Goal: Answer question/provide support: Share knowledge or assist other users

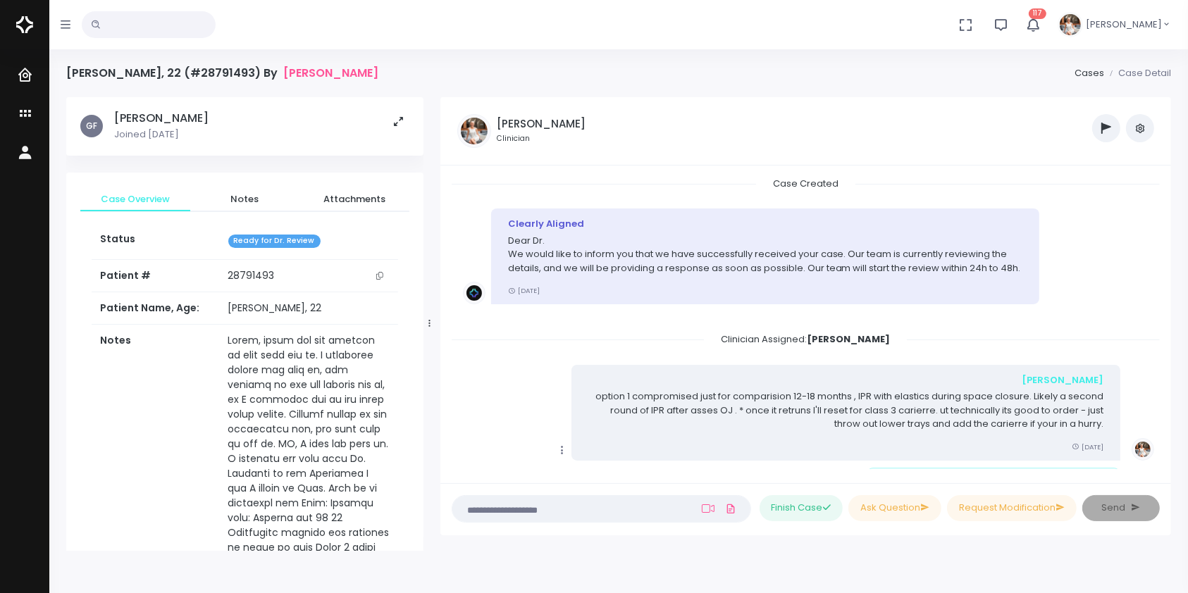
scroll to position [2168, 0]
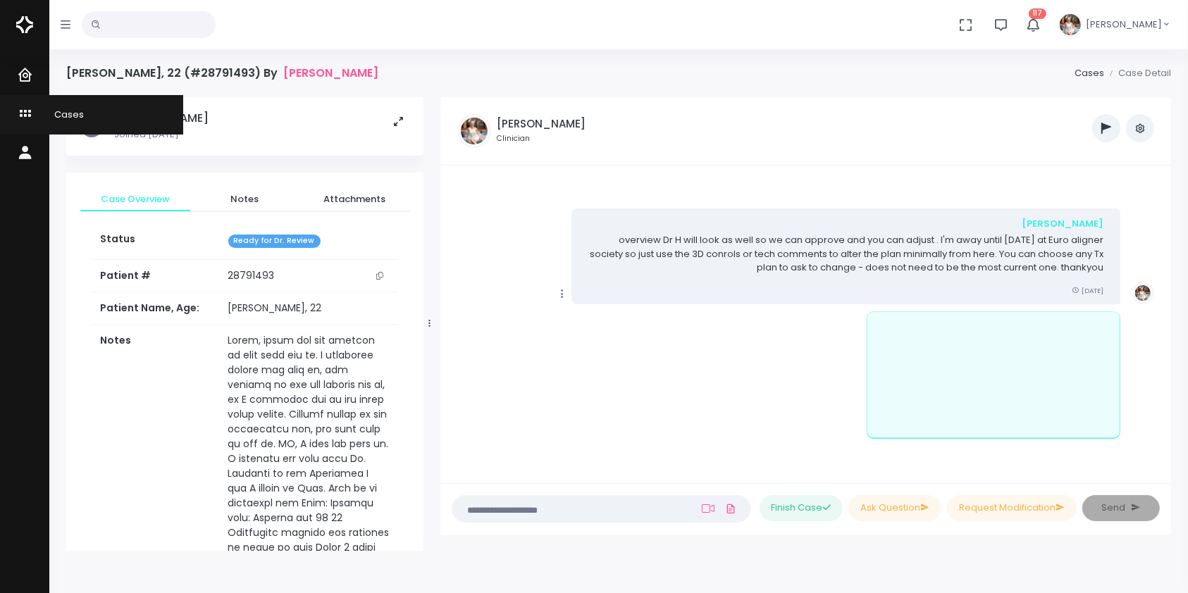
click at [29, 113] on icon "scrollable content" at bounding box center [27, 115] width 20 height 18
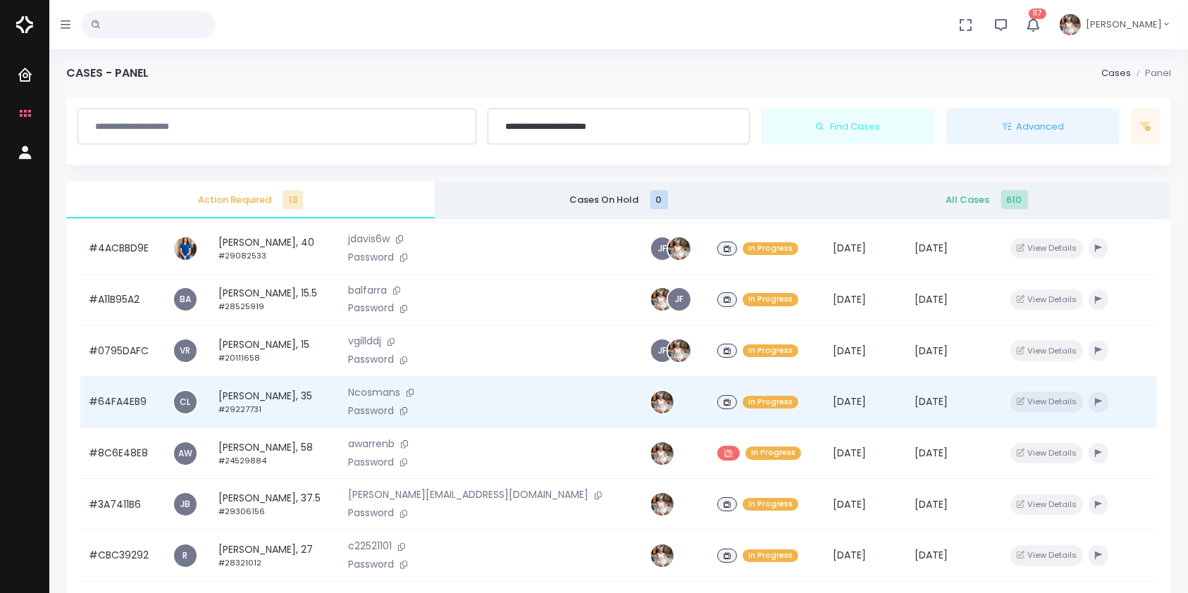
scroll to position [313, 0]
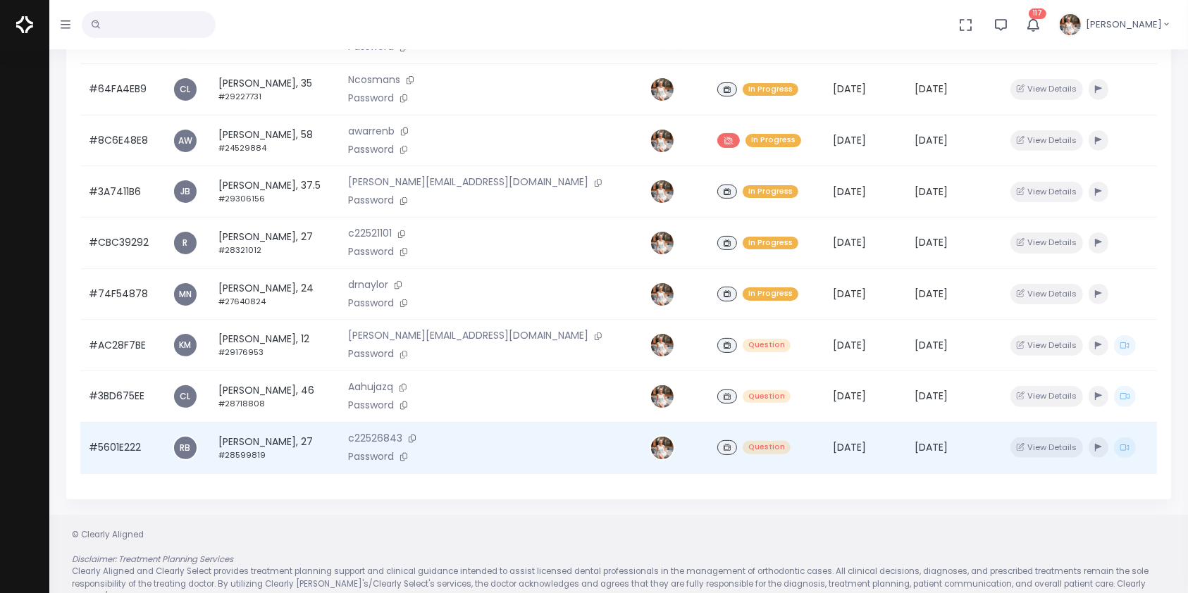
click at [116, 452] on td "#5601E222" at bounding box center [122, 447] width 84 height 51
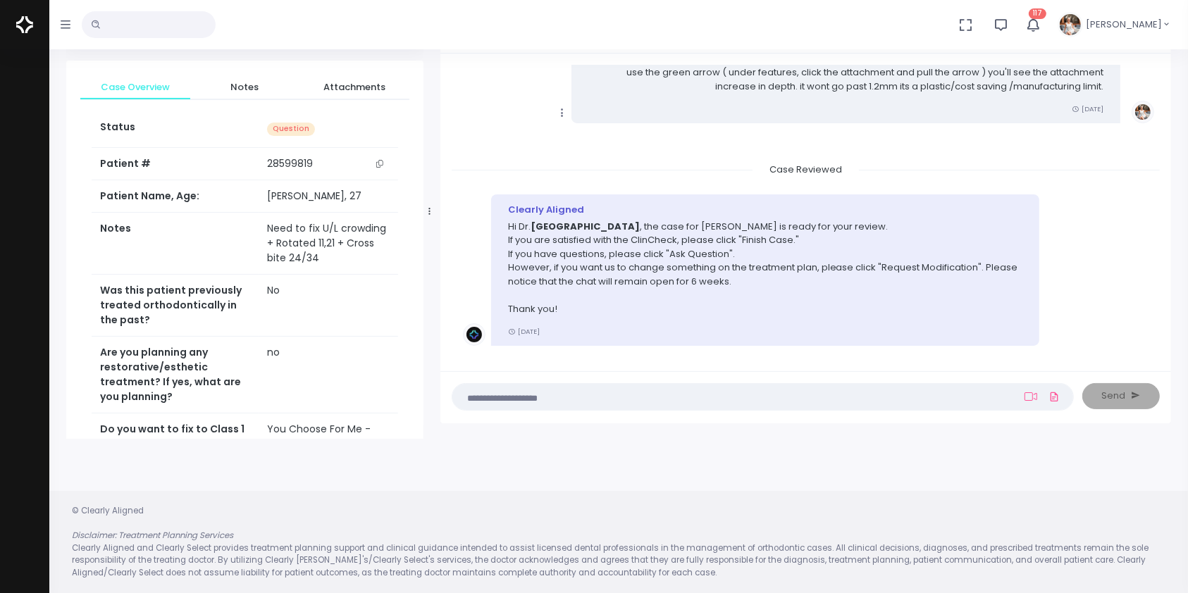
scroll to position [2356, 0]
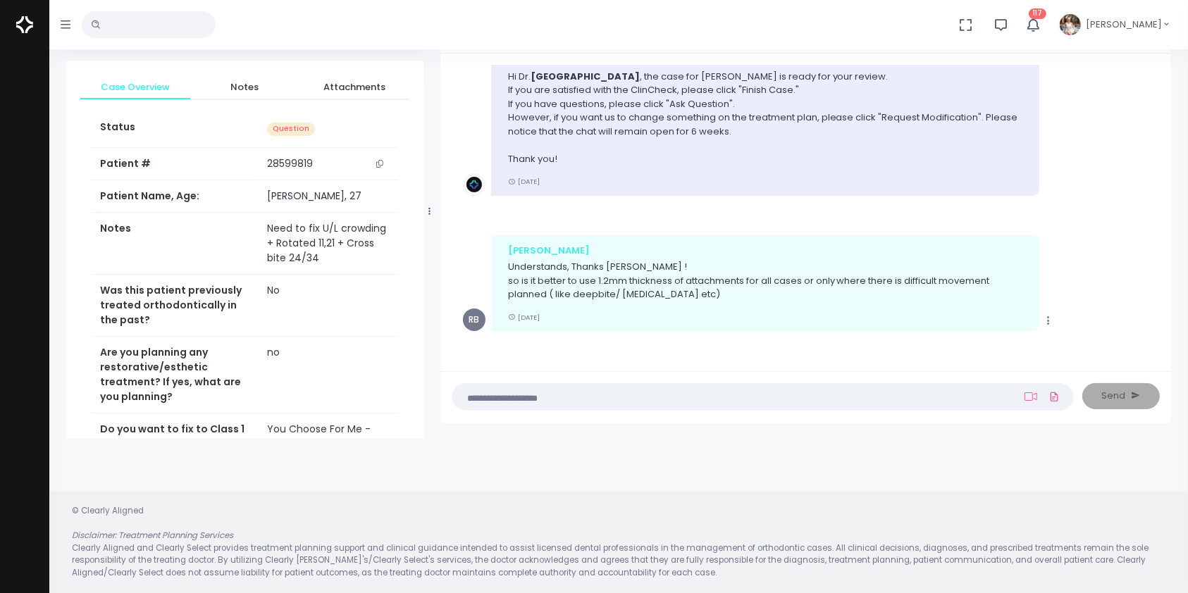
click at [655, 390] on textarea at bounding box center [735, 397] width 549 height 16
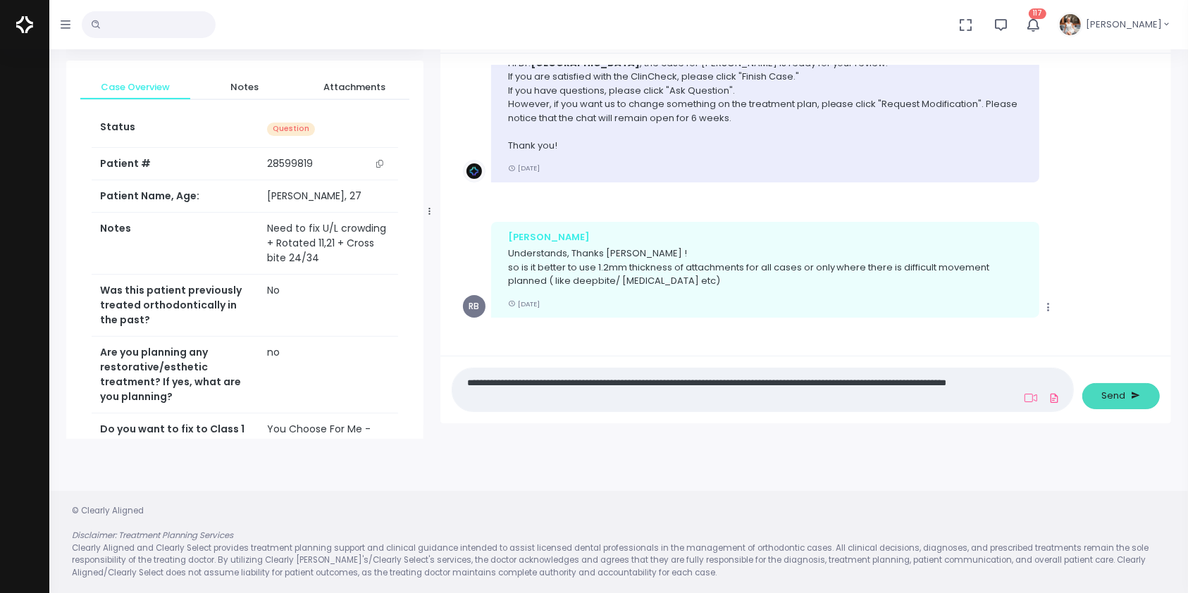
type textarea "**********"
click at [1116, 394] on span "Send" at bounding box center [1114, 396] width 24 height 14
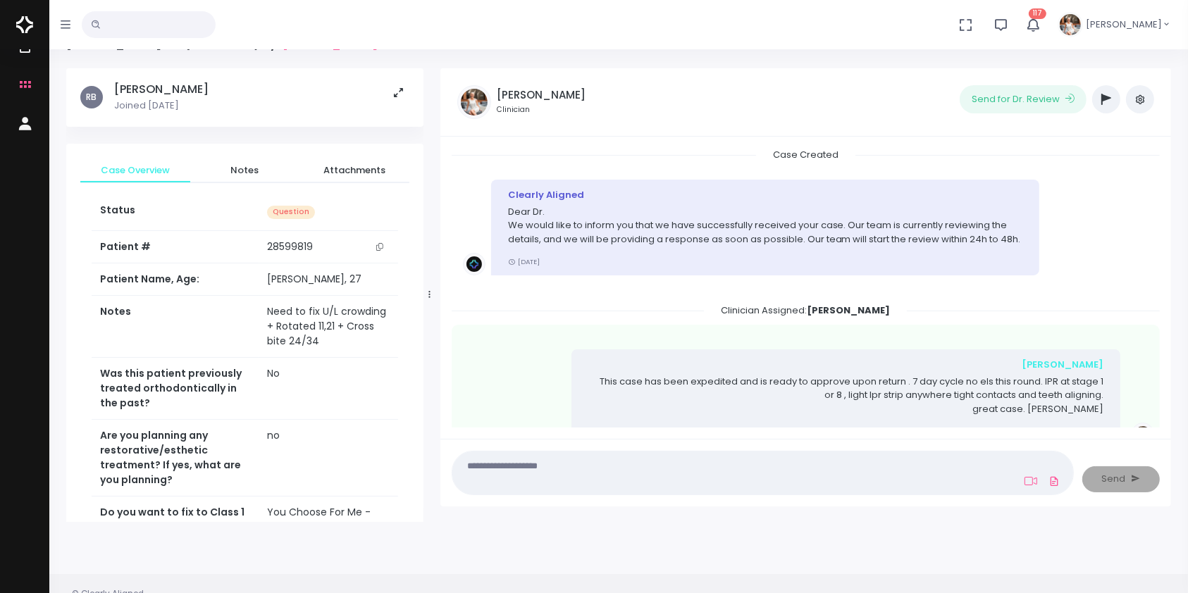
scroll to position [0, 0]
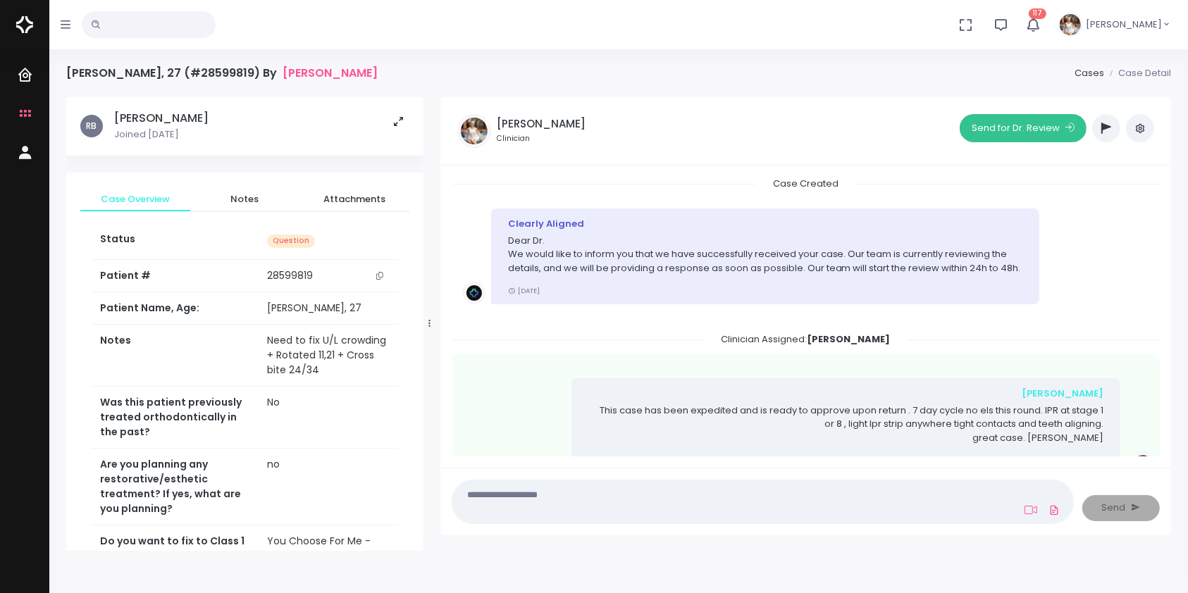
click at [1019, 121] on button "Send for Dr. Review" at bounding box center [1023, 128] width 127 height 28
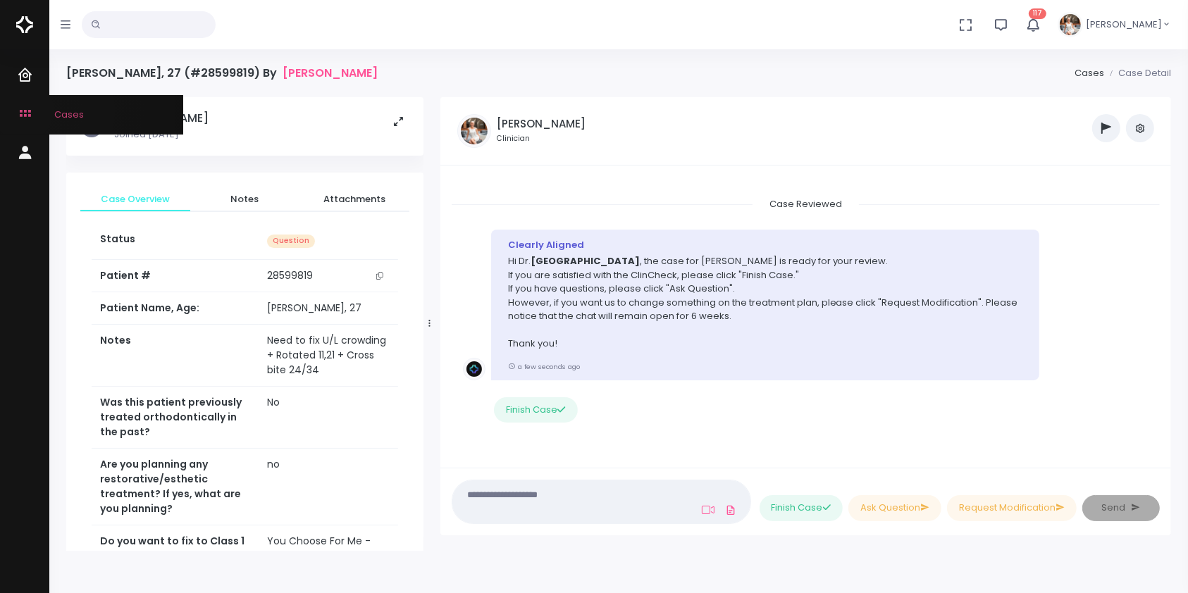
click at [23, 110] on icon "scrollable content" at bounding box center [27, 115] width 20 height 18
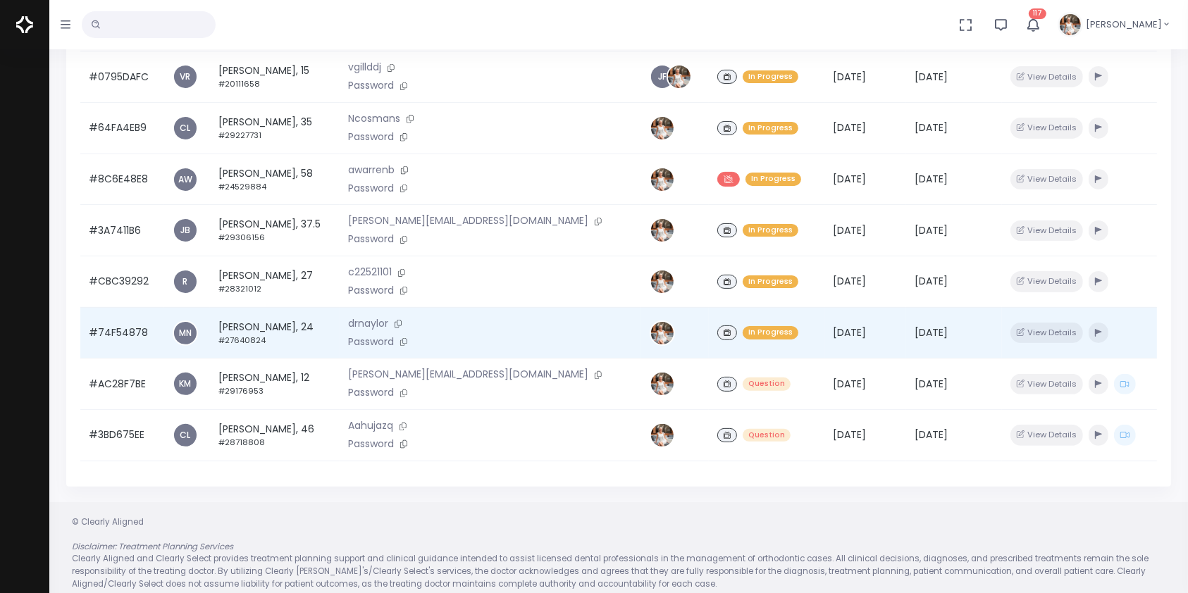
scroll to position [337, 0]
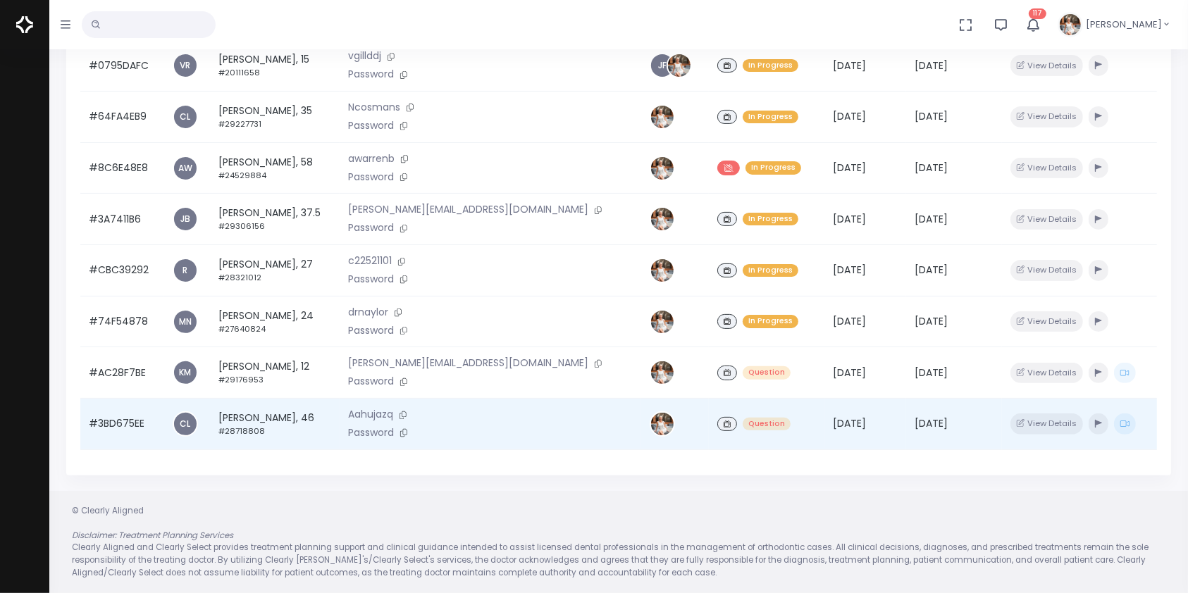
click at [112, 425] on td "#3BD675EE" at bounding box center [122, 424] width 84 height 51
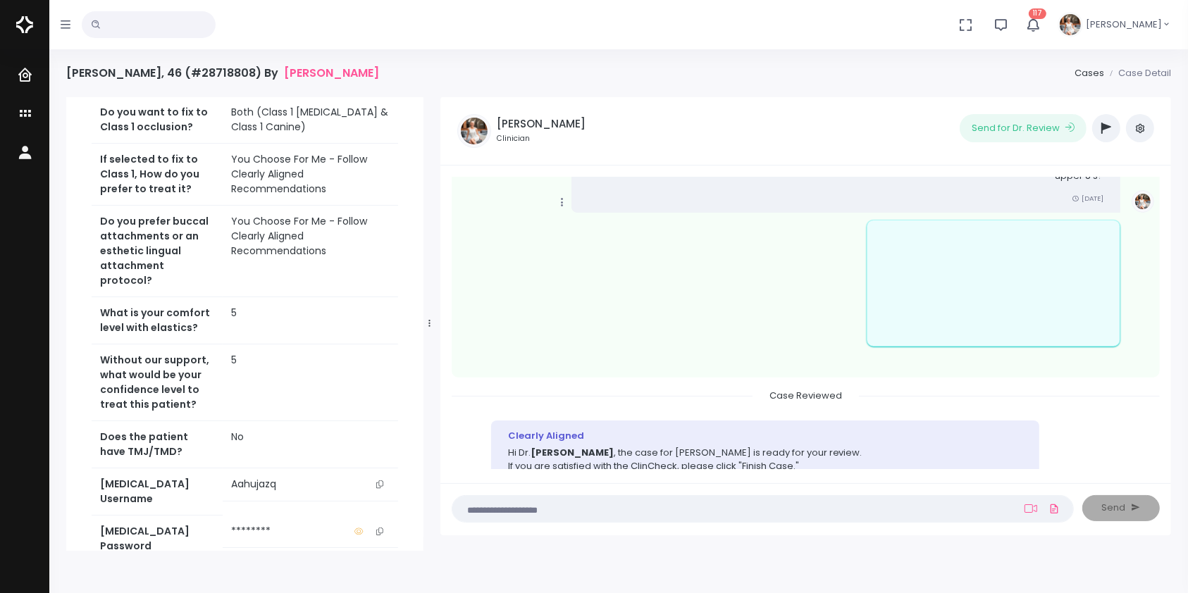
scroll to position [939, 0]
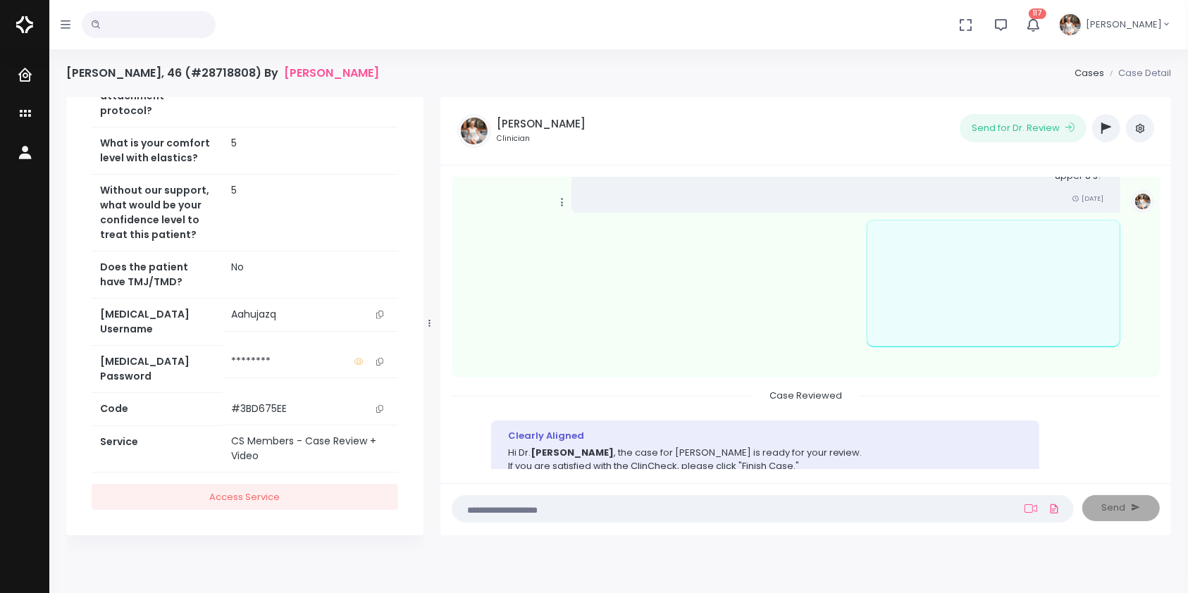
click at [652, 503] on textarea at bounding box center [735, 509] width 549 height 16
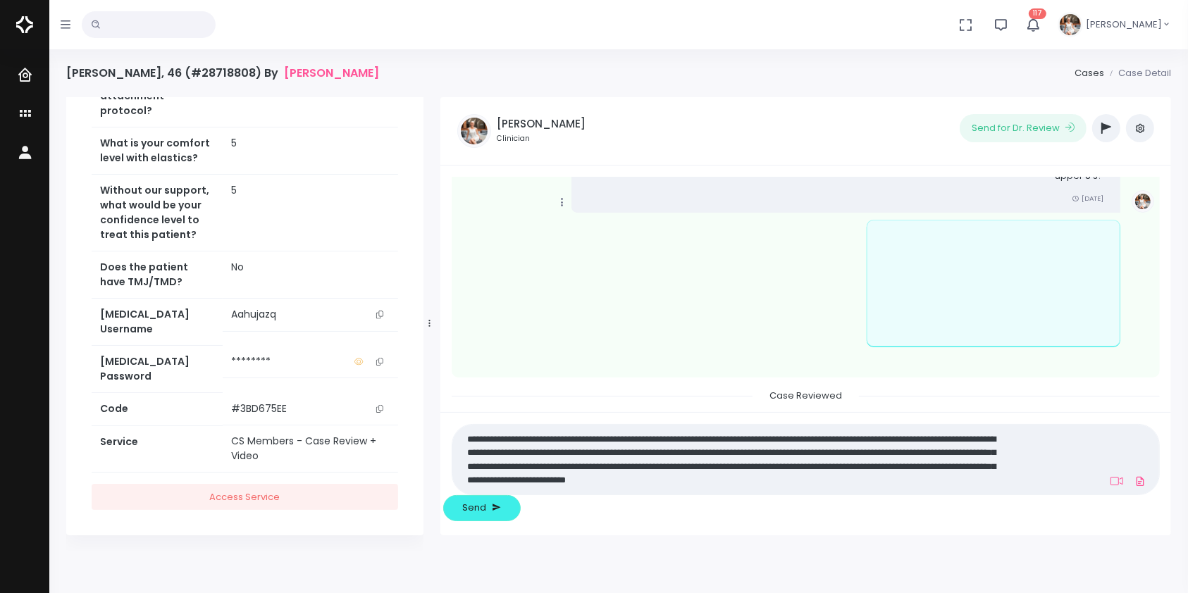
scroll to position [0, 0]
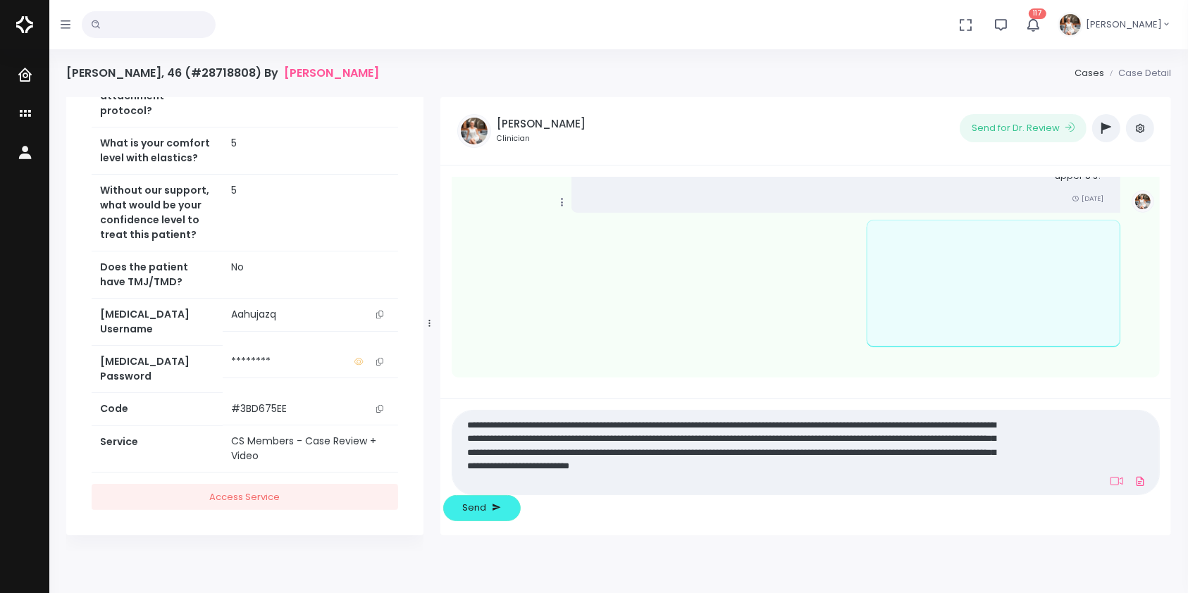
type textarea "**********"
click at [521, 499] on button "Send" at bounding box center [482, 508] width 78 height 26
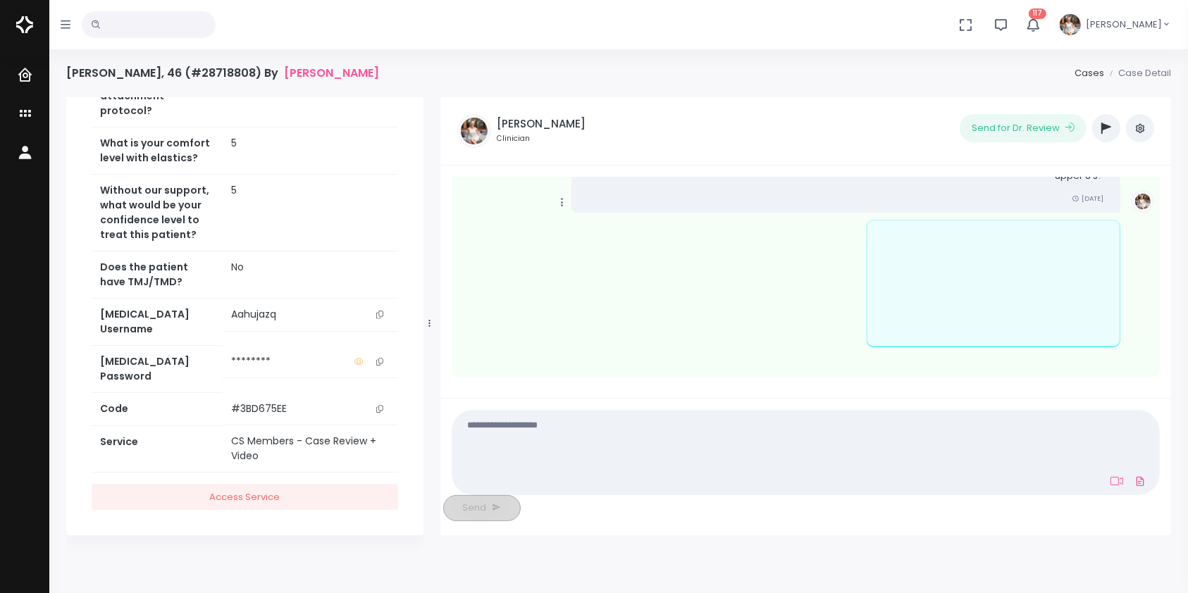
scroll to position [1973, 0]
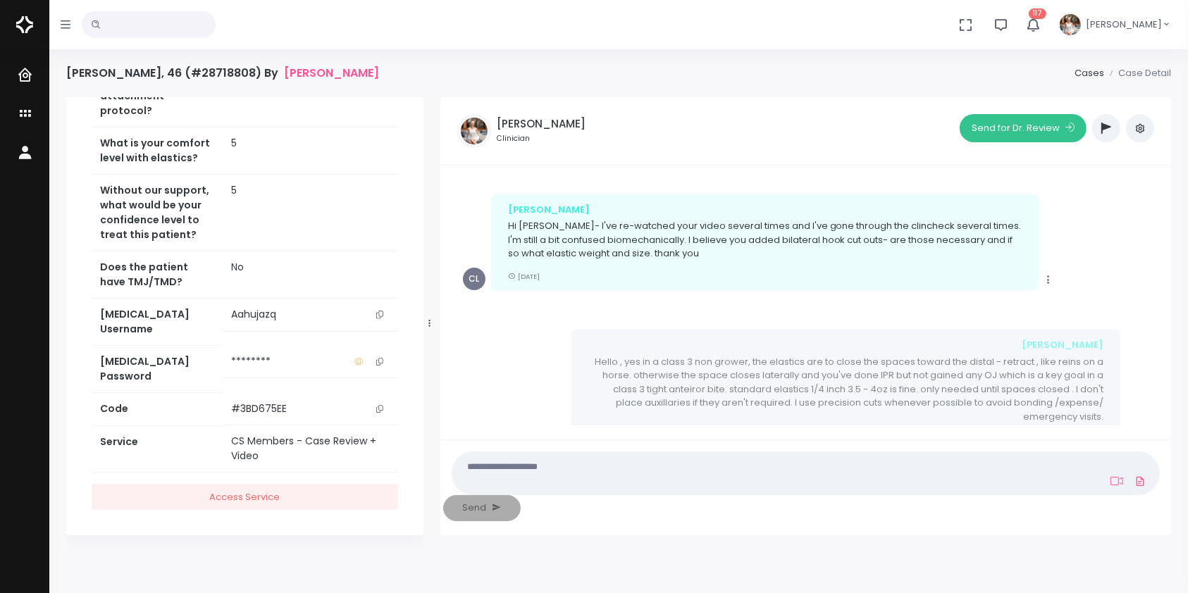
click at [1006, 122] on button "Send for Dr. Review" at bounding box center [1023, 128] width 127 height 28
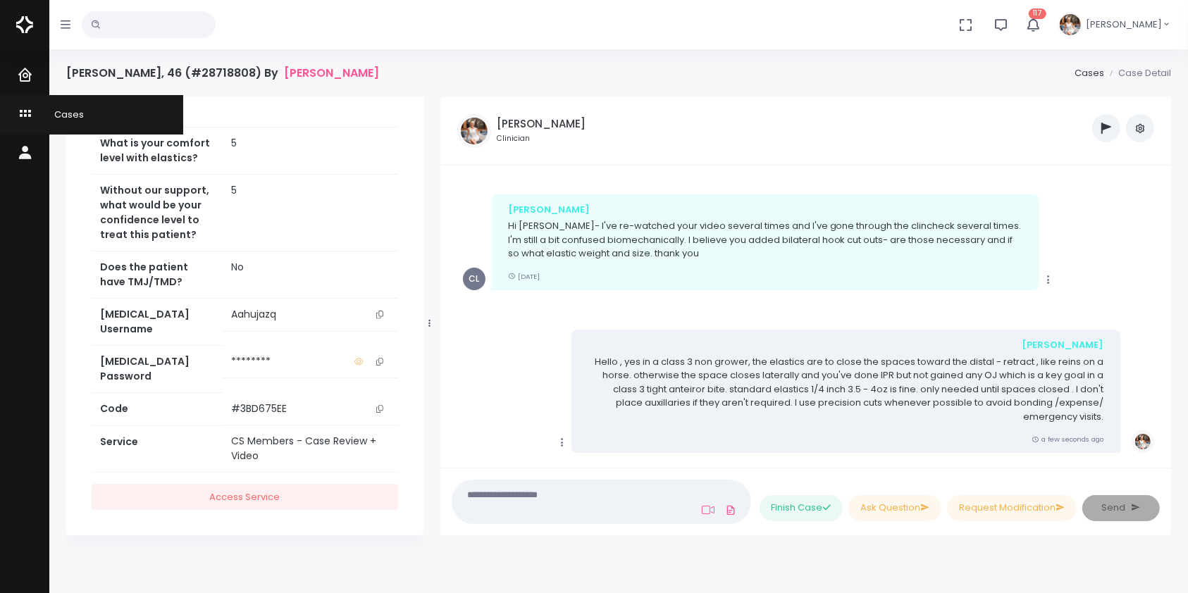
scroll to position [2241, 0]
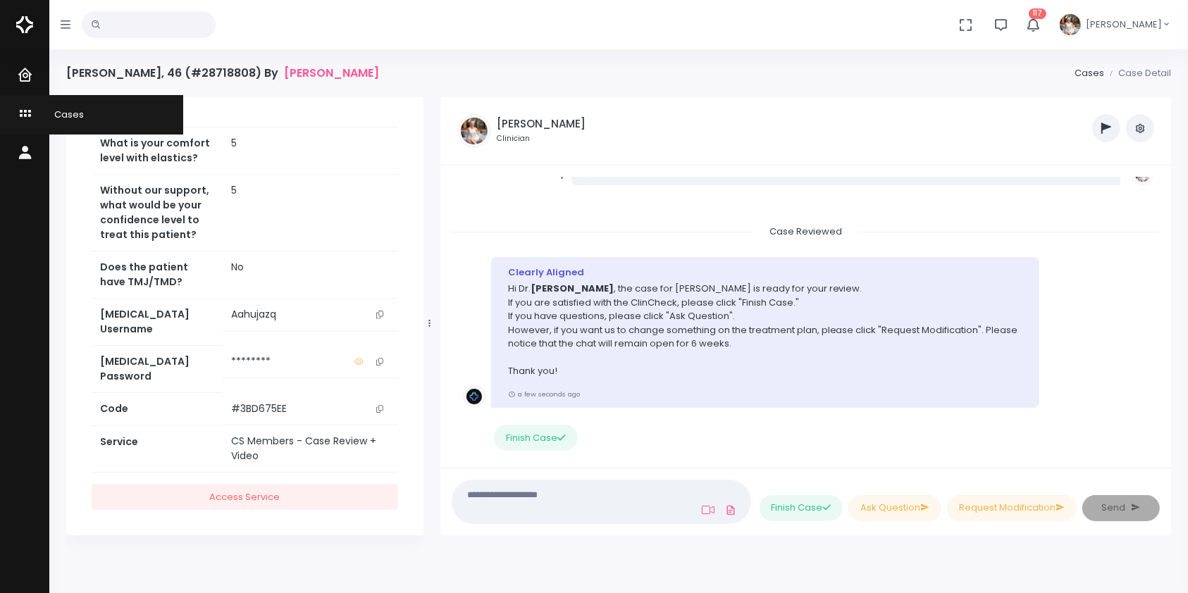
click at [13, 110] on link "Cases" at bounding box center [91, 114] width 183 height 39
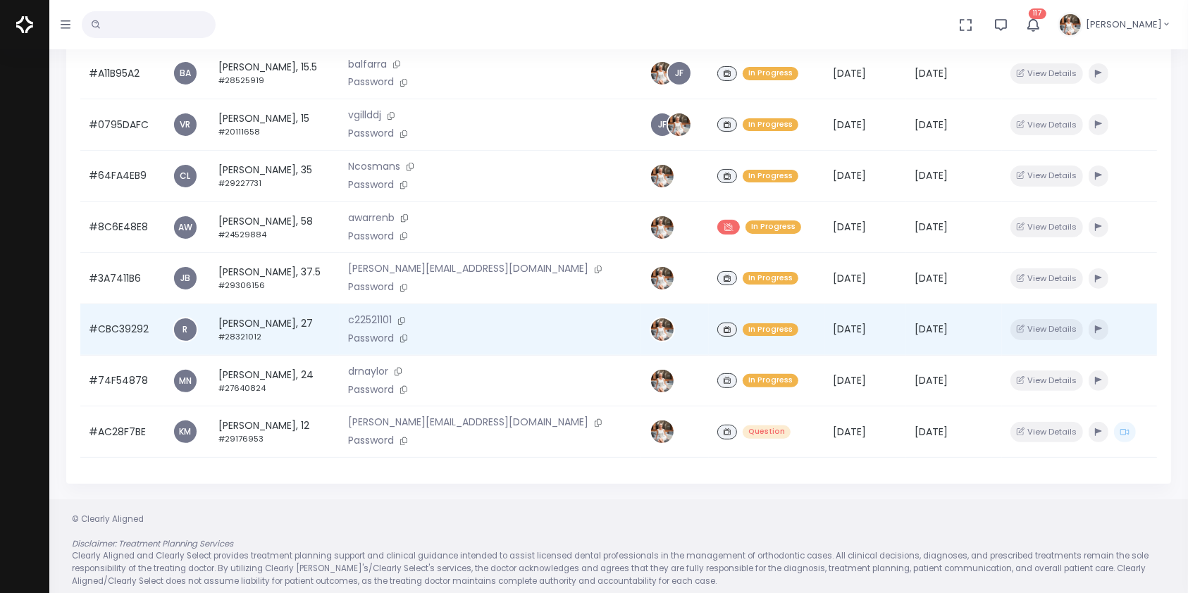
scroll to position [337, 0]
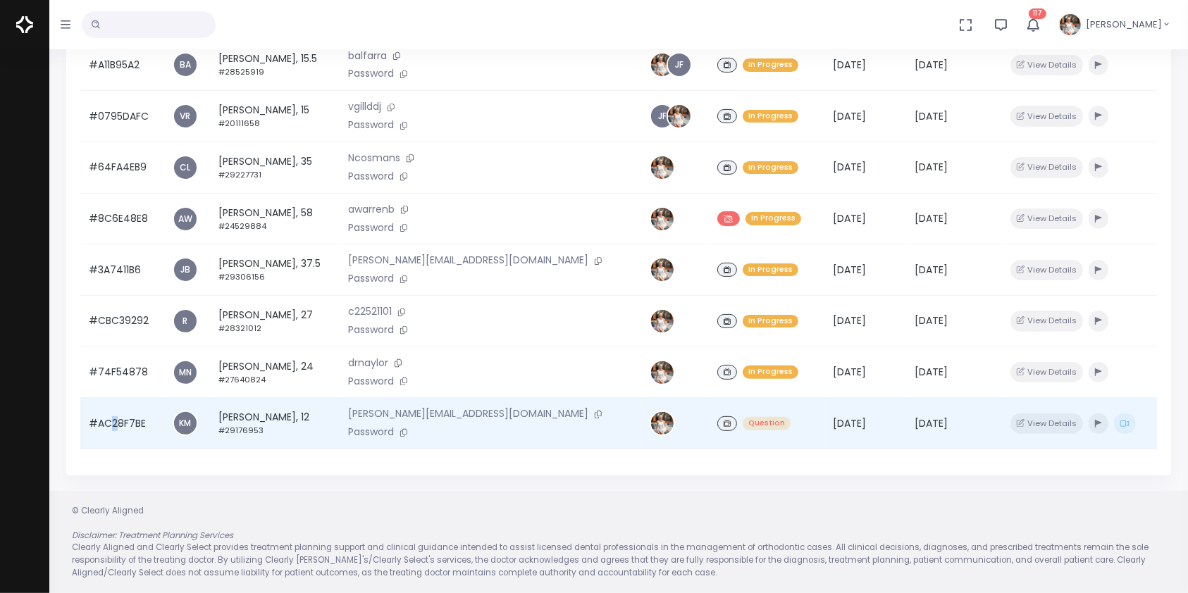
click at [117, 426] on td "#AC28F7BE" at bounding box center [122, 423] width 84 height 51
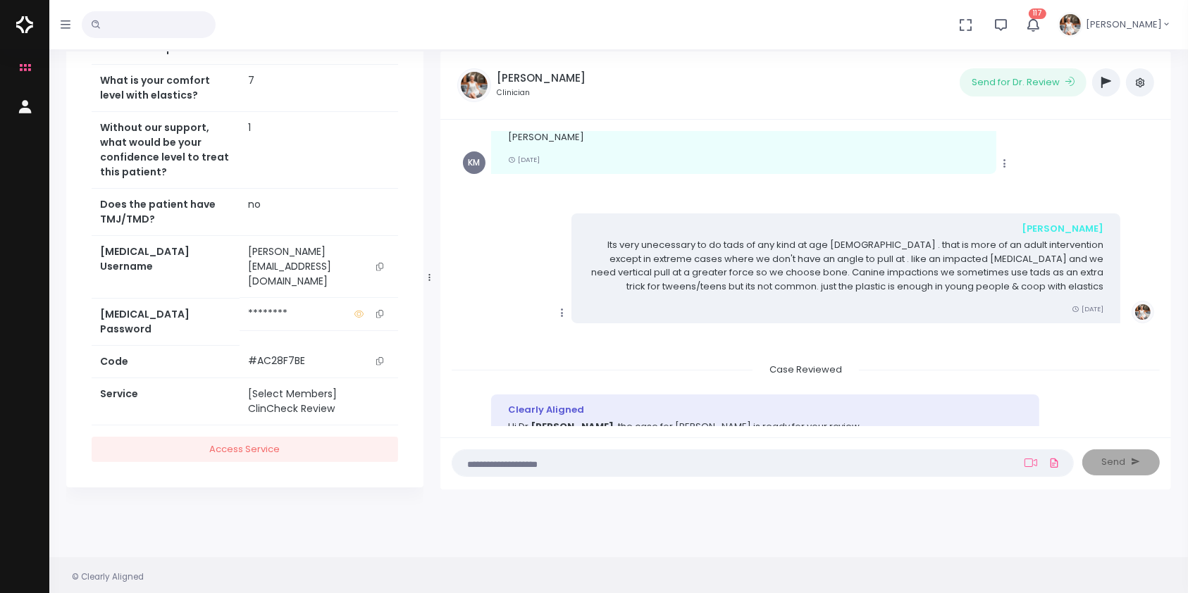
scroll to position [2504, 0]
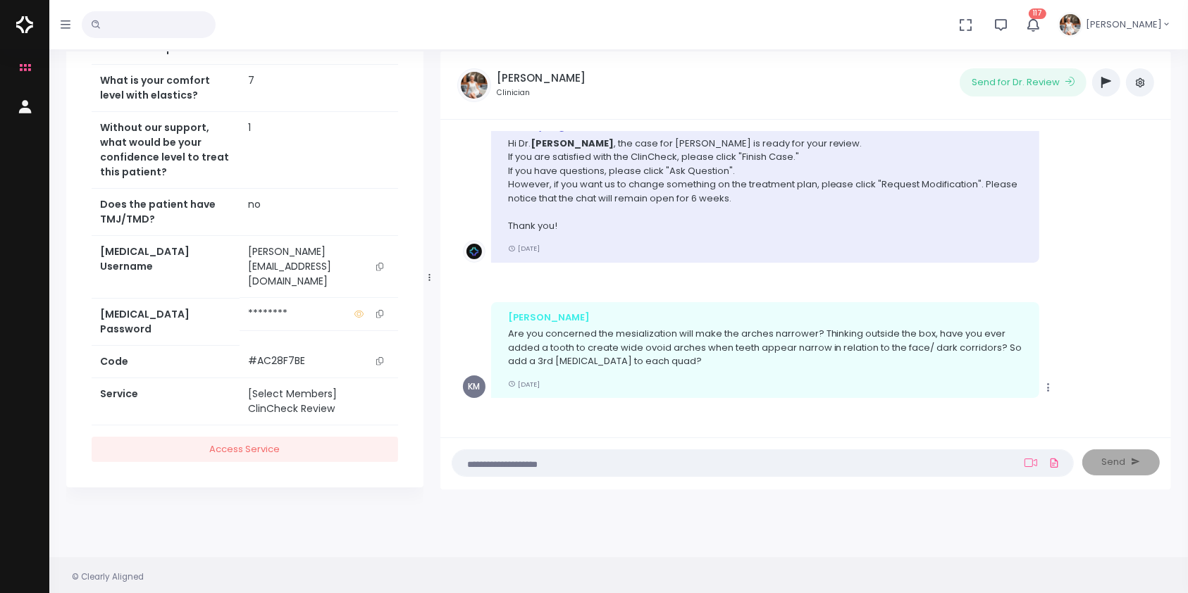
click at [631, 459] on textarea at bounding box center [735, 463] width 549 height 16
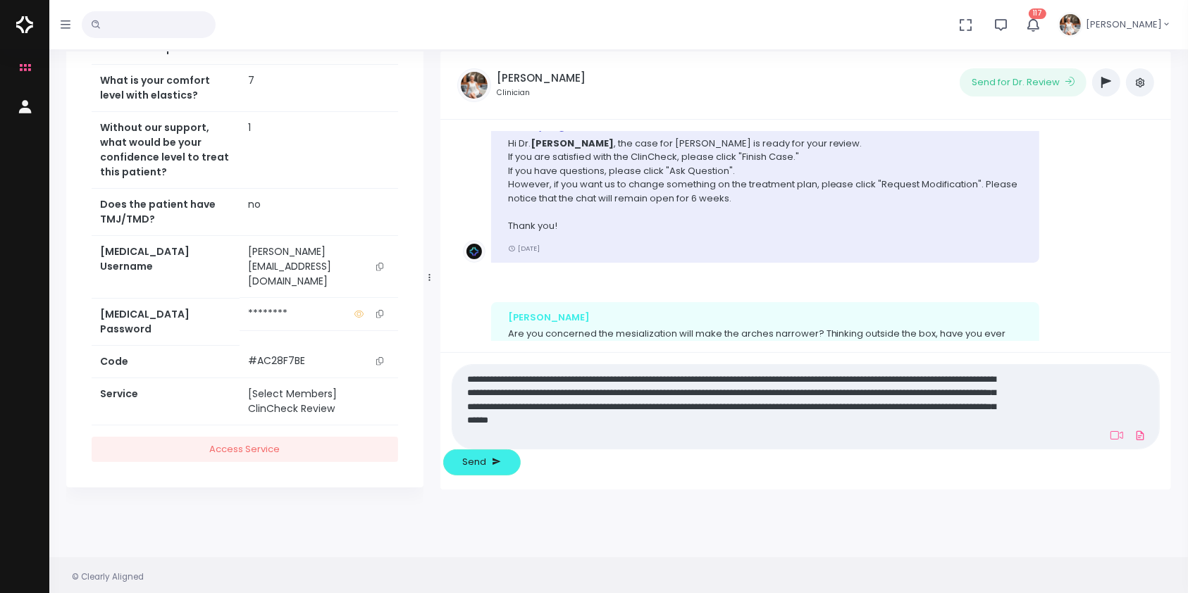
scroll to position [0, 0]
type textarea "**********"
click at [486, 460] on span "Send" at bounding box center [474, 462] width 24 height 14
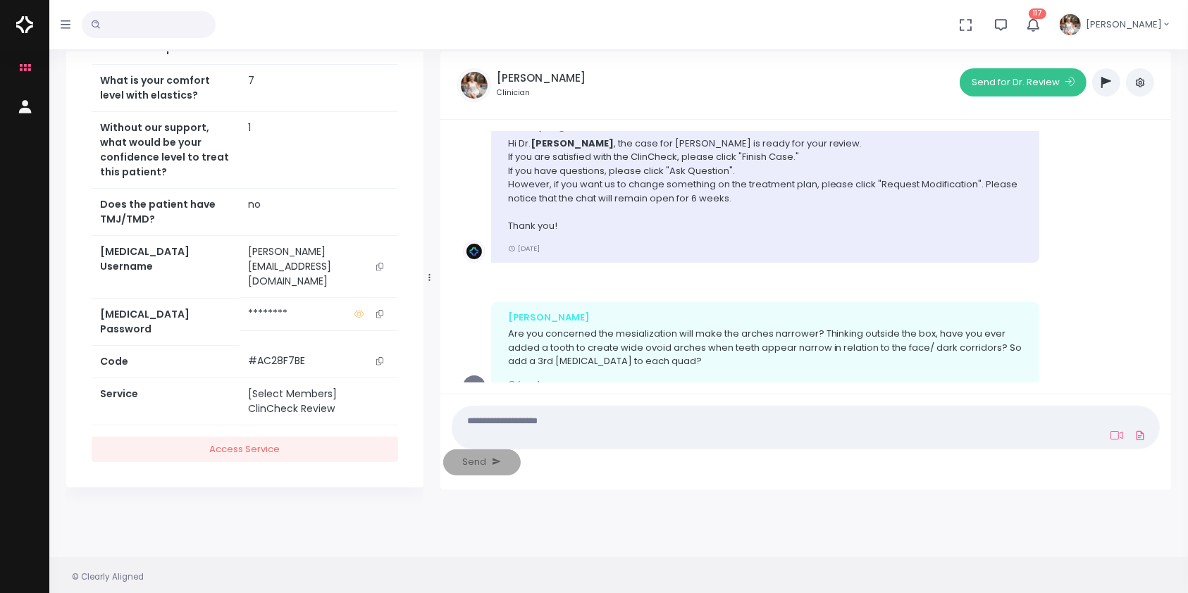
click at [1041, 87] on button "Send for Dr. Review" at bounding box center [1023, 82] width 127 height 28
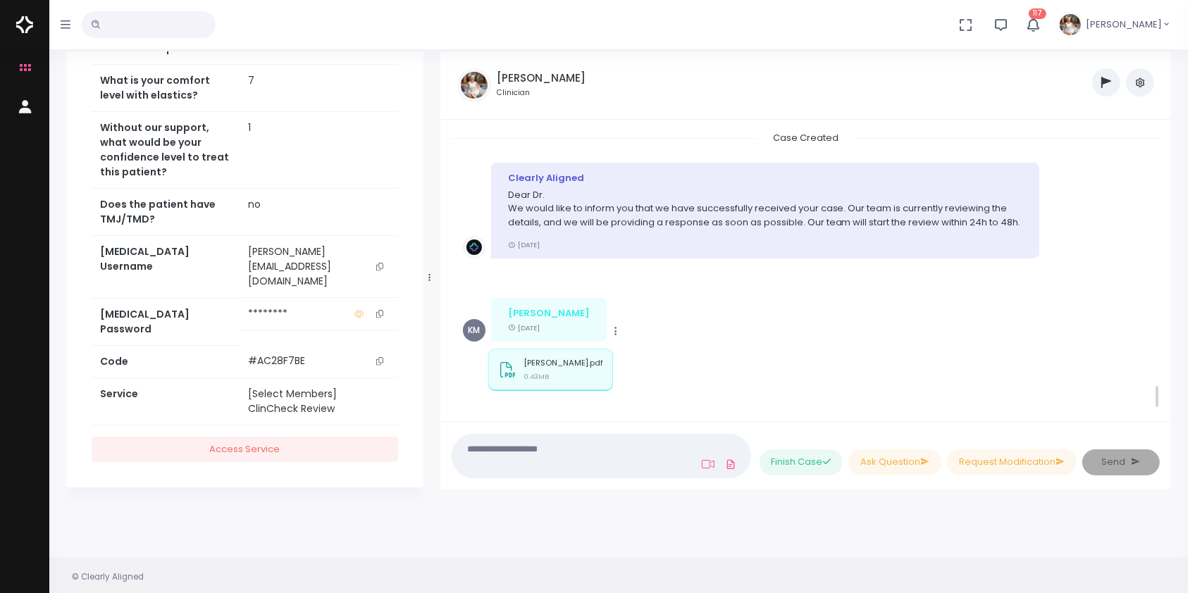
scroll to position [2939, 0]
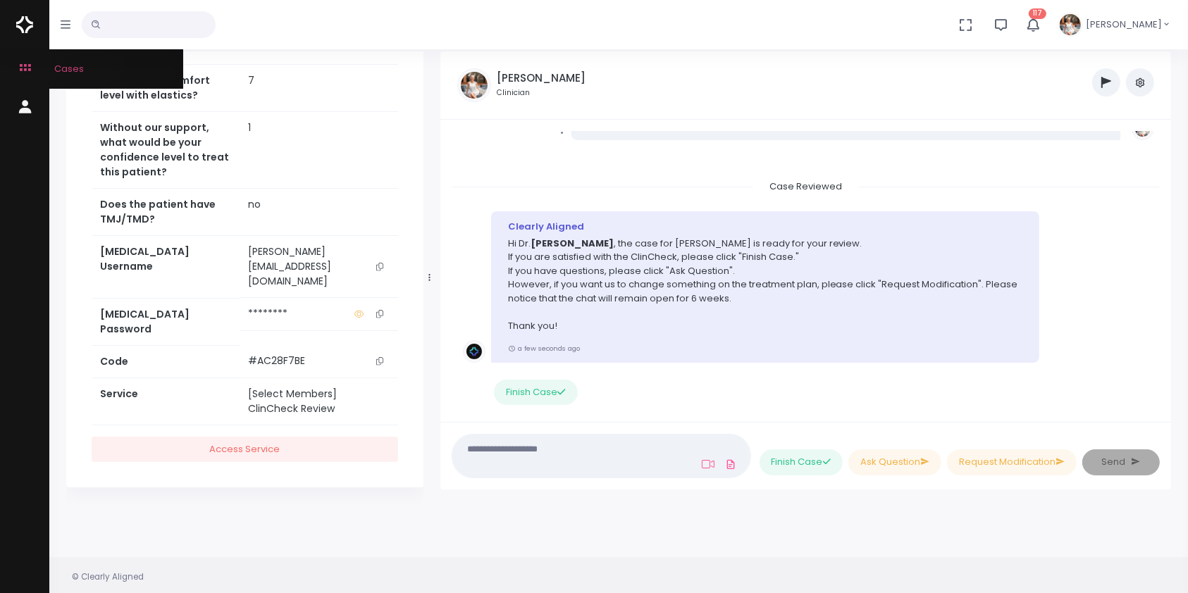
click at [20, 61] on icon "scrollable content" at bounding box center [27, 69] width 20 height 18
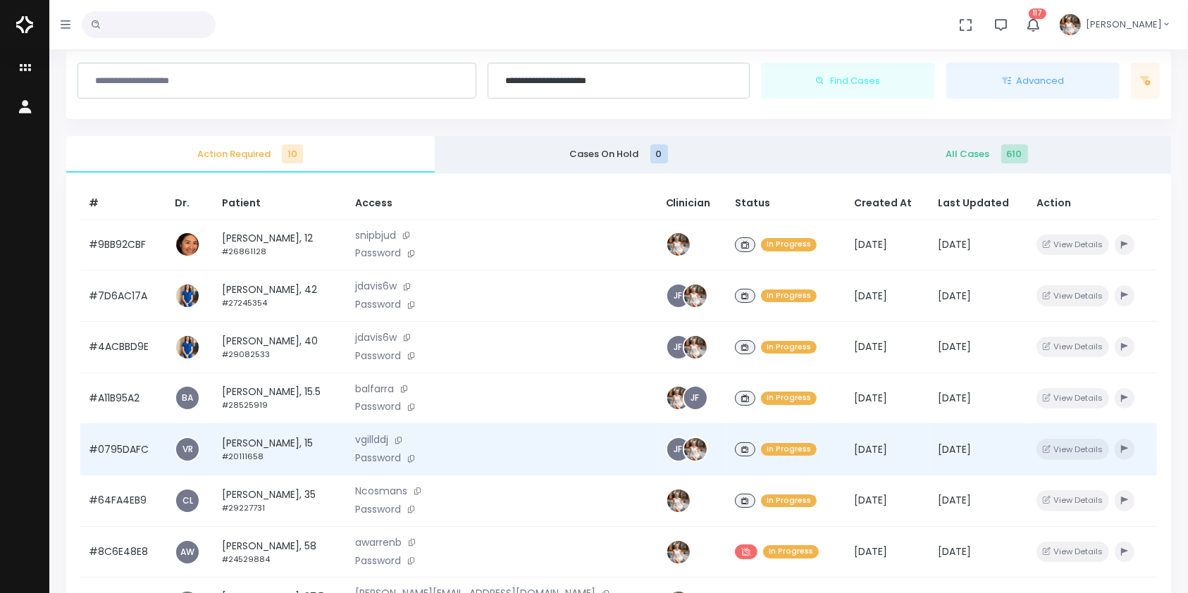
scroll to position [337, 0]
